Goal: Book appointment/travel/reservation

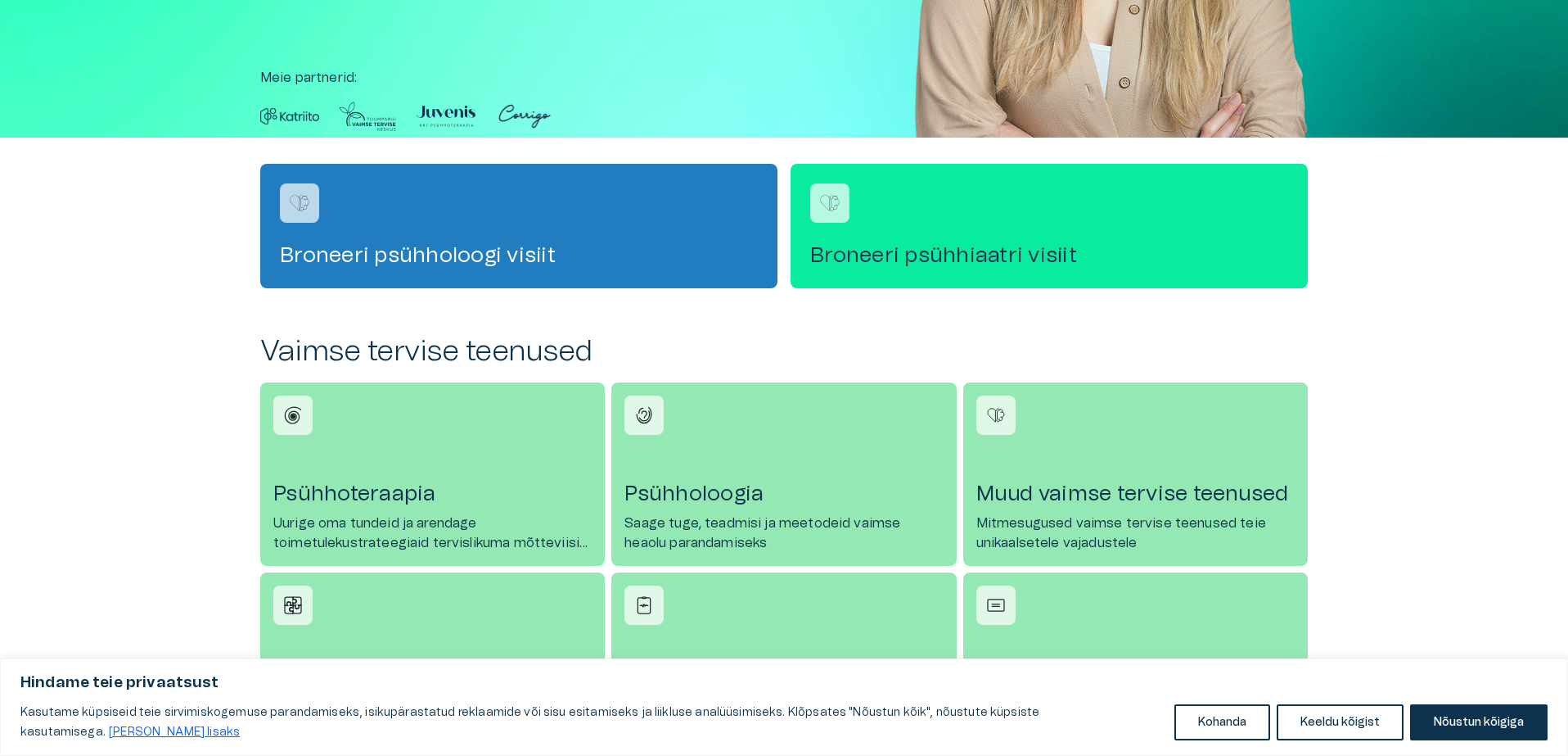
scroll to position [395, 0]
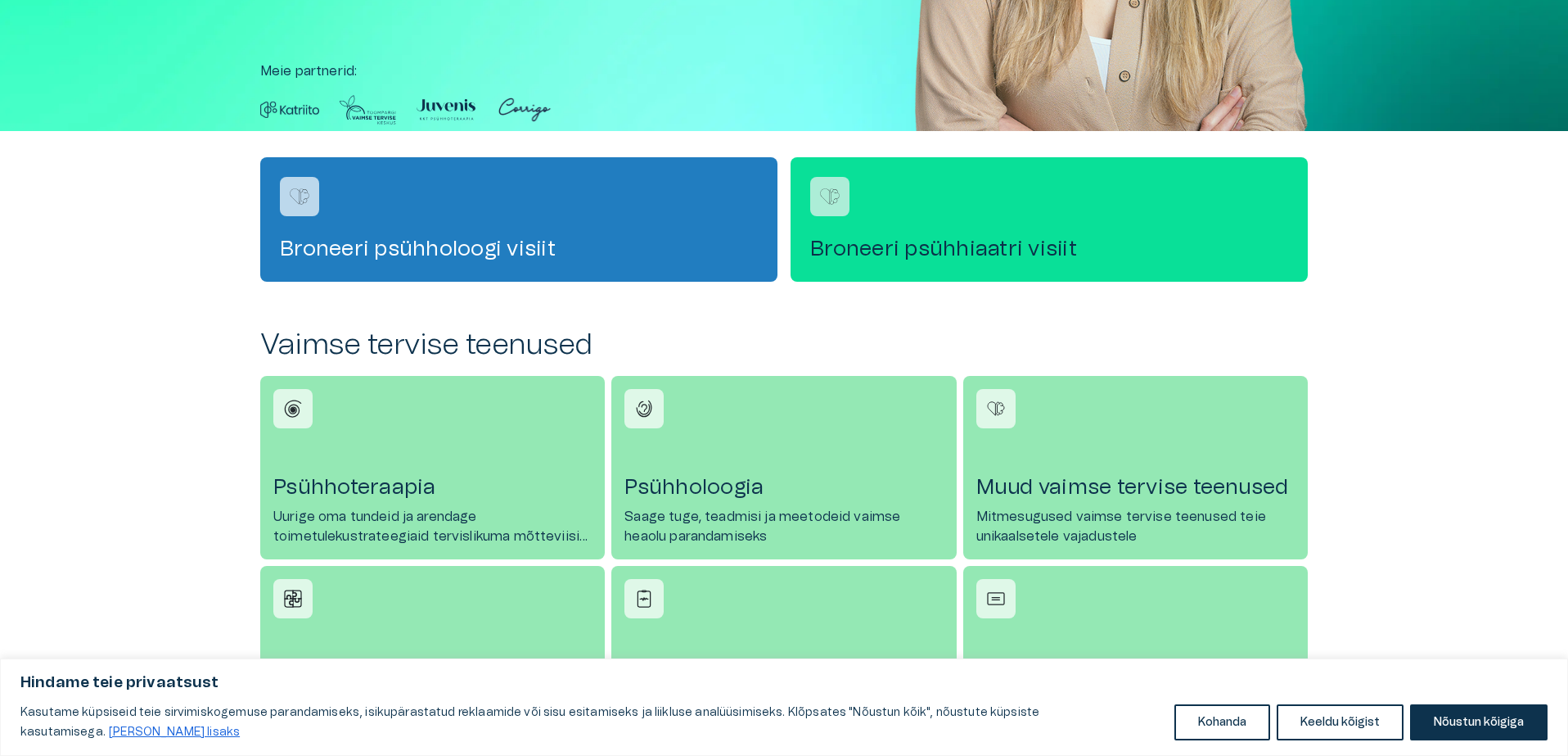
click at [985, 250] on h4 "Broneeri psühhiaatri visiit" at bounding box center [1049, 249] width 478 height 27
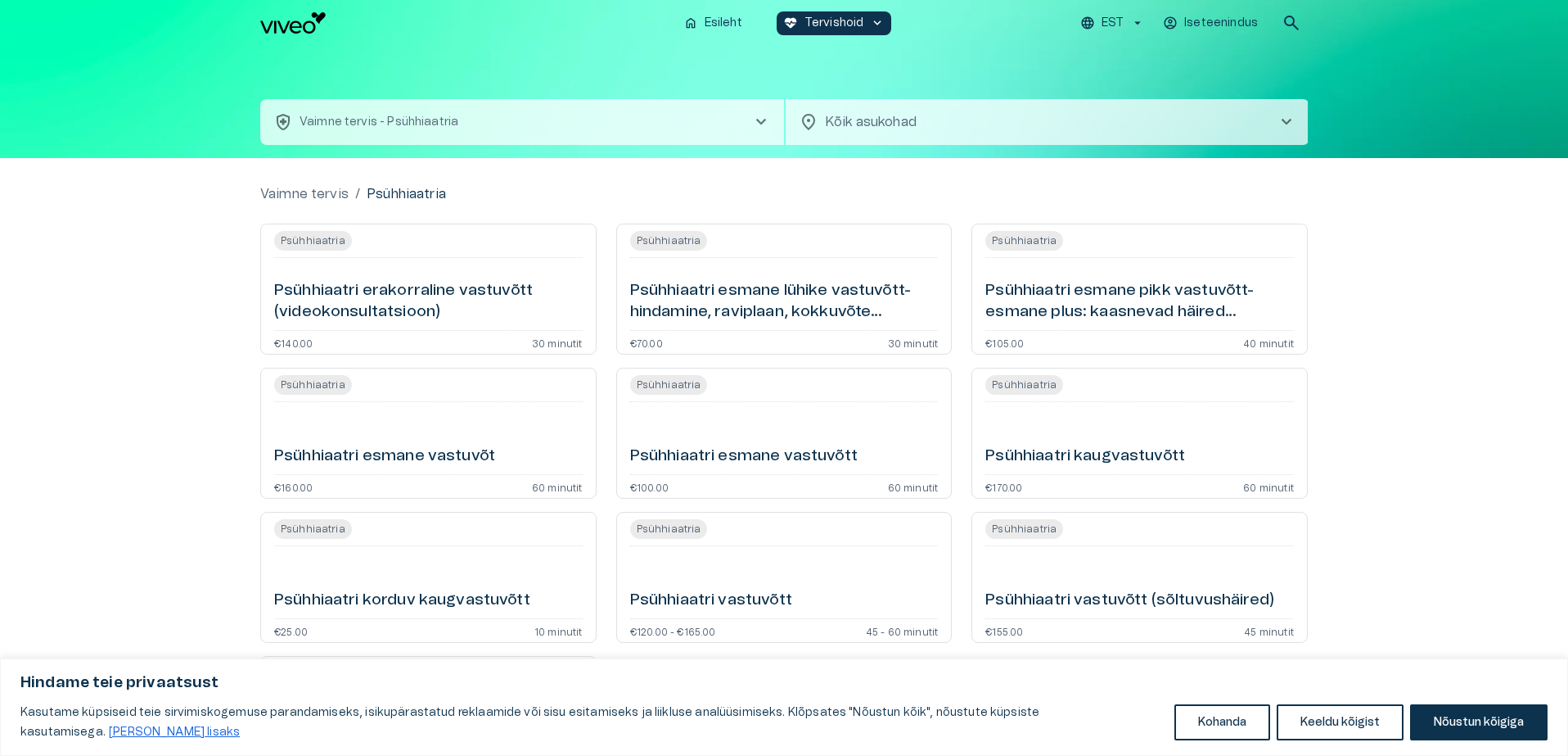
click at [805, 308] on h6 "Psühhiaatri esmane lühike vastuvõtt- hindamine, raviplaan, kokkuvõte (videokons…" at bounding box center [785, 301] width 309 height 43
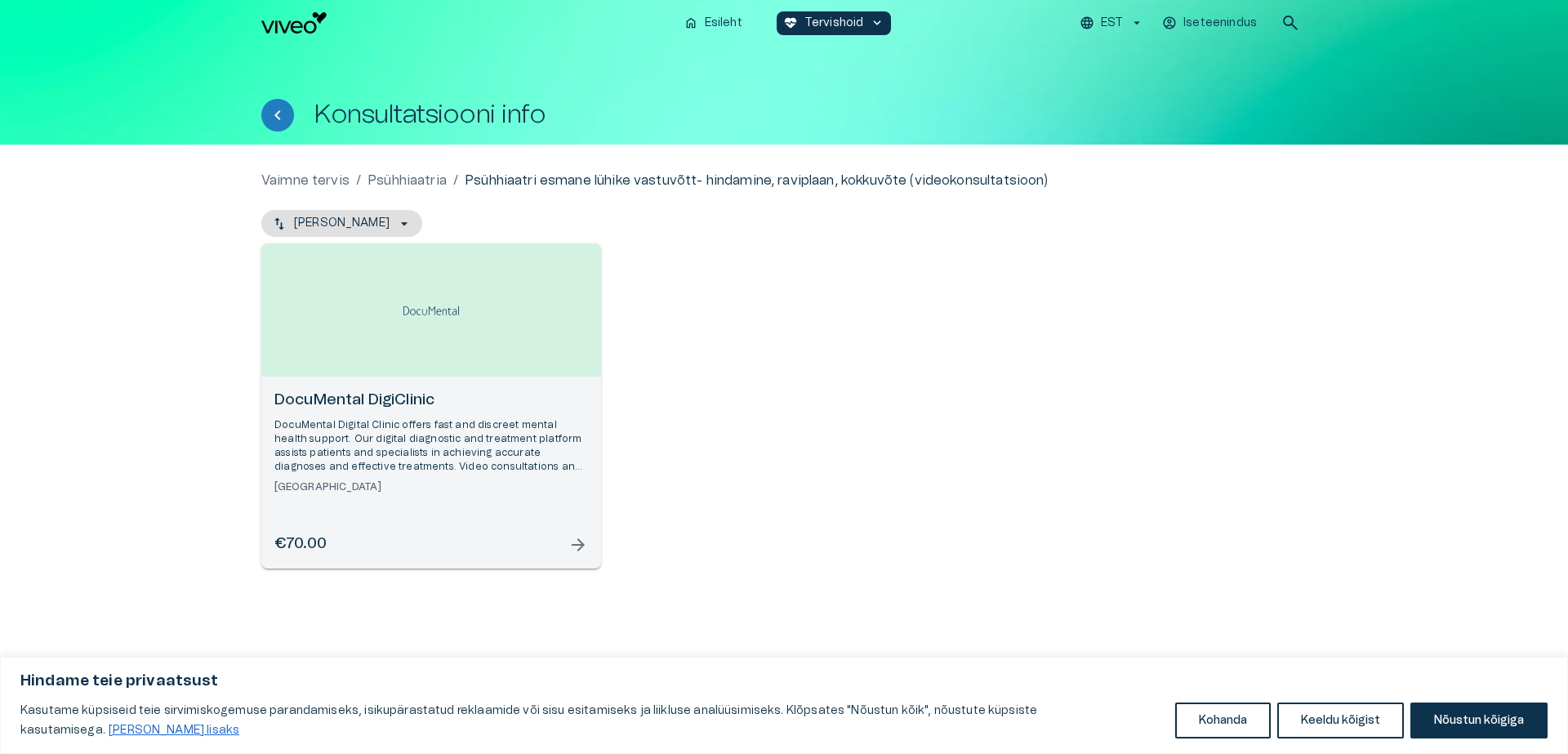
click at [575, 542] on span "arrow_forward" at bounding box center [577, 544] width 19 height 19
